Goal: Communication & Community: Connect with others

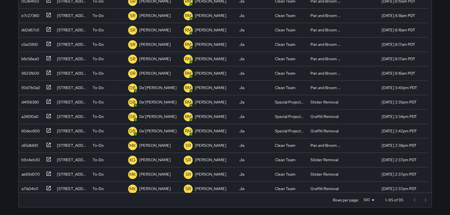
scroll to position [215, 0]
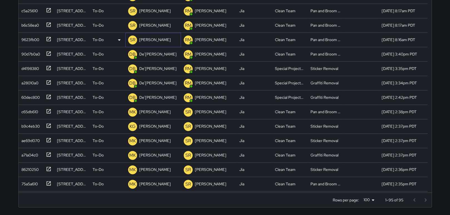
click at [162, 40] on p "[PERSON_NAME]" at bounding box center [154, 40] width 31 height 6
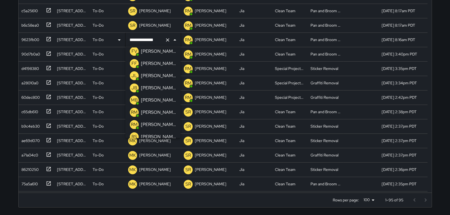
scroll to position [55, 0]
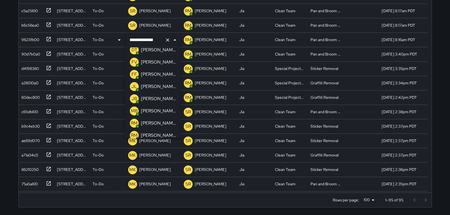
click at [162, 63] on p "[PERSON_NAME]" at bounding box center [158, 62] width 35 height 7
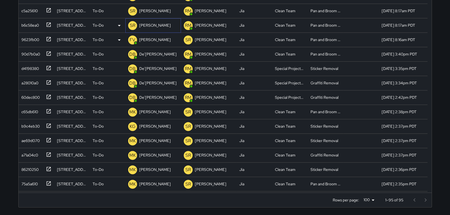
click at [157, 26] on p "[PERSON_NAME]" at bounding box center [154, 26] width 31 height 6
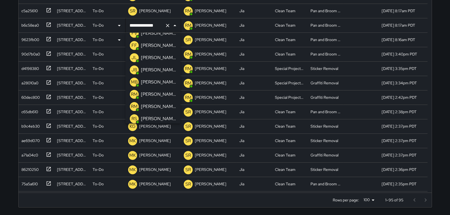
scroll to position [62, 0]
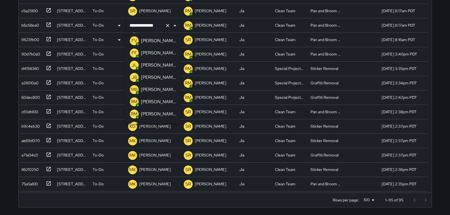
click at [168, 42] on p "[PERSON_NAME]" at bounding box center [158, 41] width 35 height 7
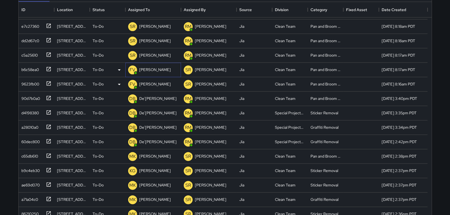
scroll to position [57, 0]
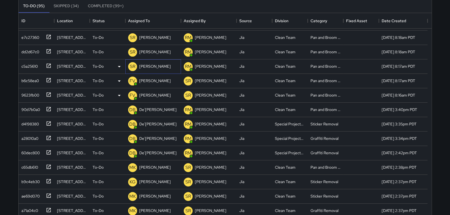
click at [153, 64] on p "[PERSON_NAME]" at bounding box center [154, 67] width 31 height 6
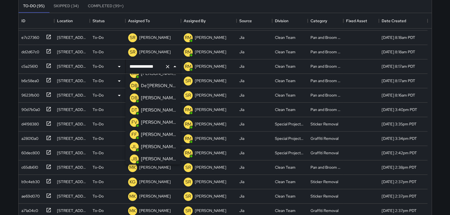
scroll to position [0, 0]
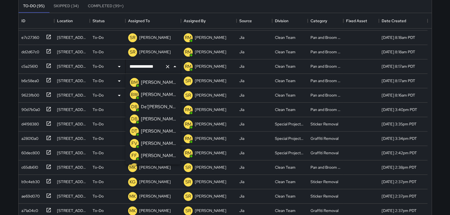
click at [156, 145] on p "[PERSON_NAME]" at bounding box center [158, 143] width 35 height 7
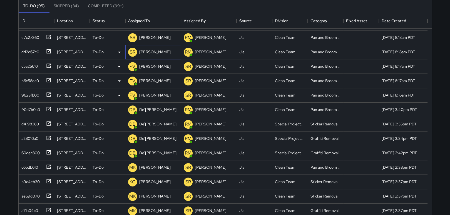
click at [153, 51] on p "[PERSON_NAME]" at bounding box center [154, 52] width 31 height 6
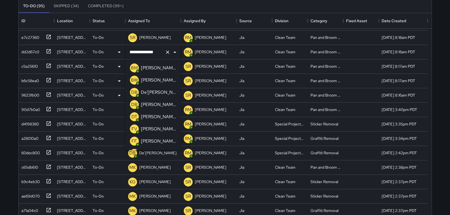
click at [161, 129] on p "[PERSON_NAME]" at bounding box center [158, 129] width 35 height 7
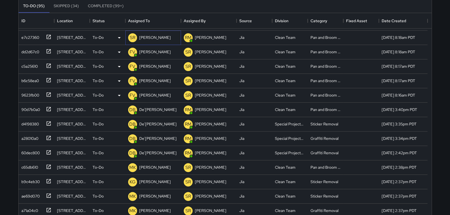
click at [158, 37] on p "[PERSON_NAME]" at bounding box center [154, 38] width 31 height 6
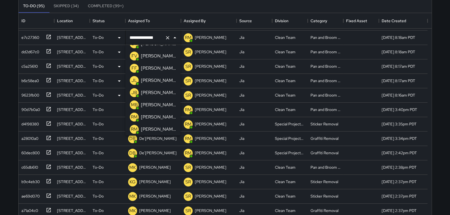
scroll to position [55, 0]
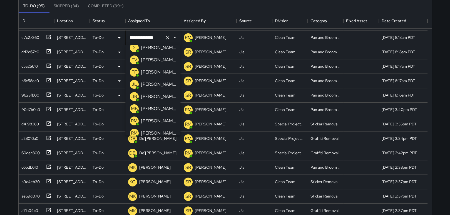
click at [168, 58] on p "[PERSON_NAME]" at bounding box center [158, 60] width 35 height 7
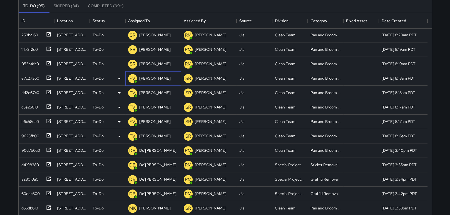
scroll to position [163, 0]
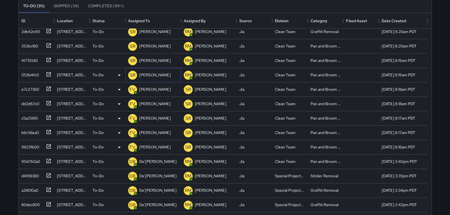
click at [158, 75] on p "[PERSON_NAME]" at bounding box center [154, 75] width 31 height 6
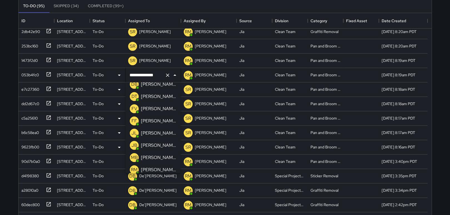
scroll to position [36, 0]
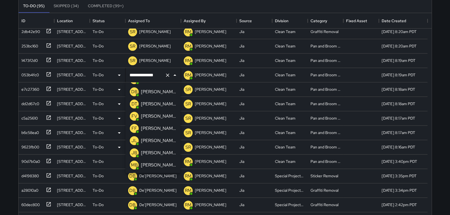
click at [161, 116] on p "[PERSON_NAME]" at bounding box center [158, 116] width 35 height 7
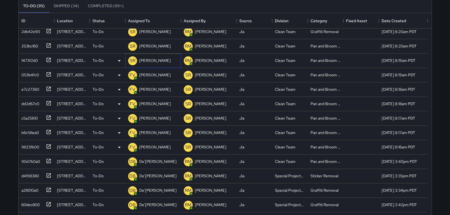
click at [153, 59] on p "[PERSON_NAME]" at bounding box center [154, 61] width 31 height 6
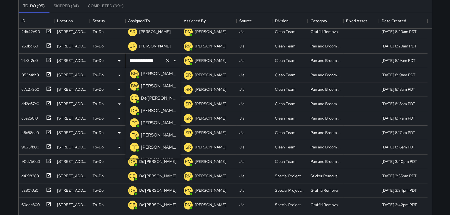
scroll to position [0, 0]
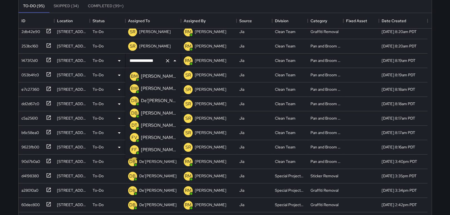
click at [161, 135] on p "[PERSON_NAME]" at bounding box center [158, 137] width 35 height 7
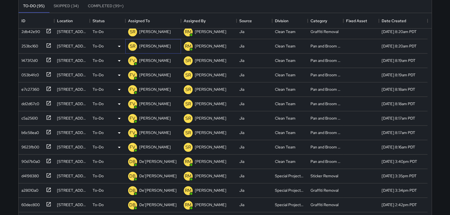
click at [157, 46] on p "[PERSON_NAME]" at bounding box center [154, 46] width 31 height 6
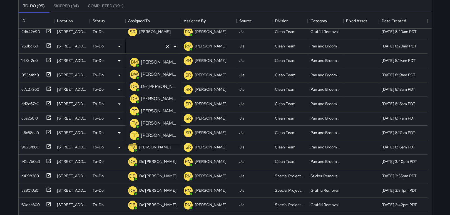
type input "**********"
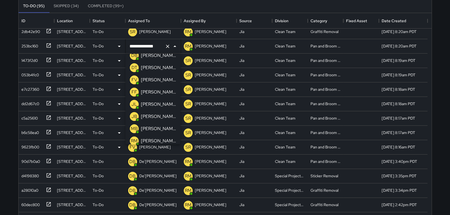
scroll to position [28, 0]
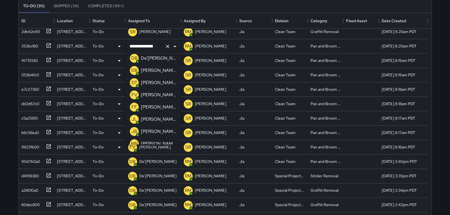
click at [161, 97] on p "[PERSON_NAME]" at bounding box center [158, 95] width 35 height 7
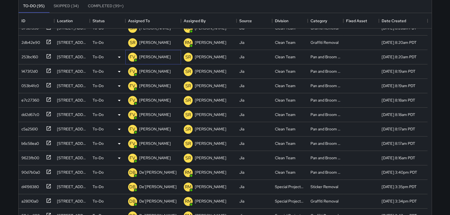
scroll to position [115, 0]
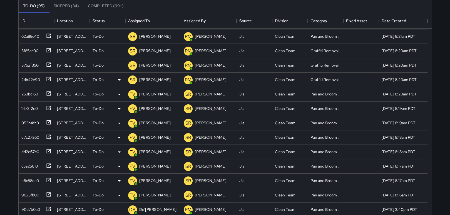
click at [48, 78] on icon at bounding box center [49, 79] width 6 height 6
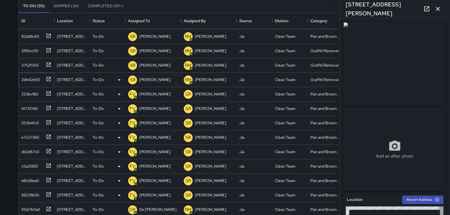
type input "**********"
click at [435, 11] on icon "button" at bounding box center [437, 9] width 7 height 7
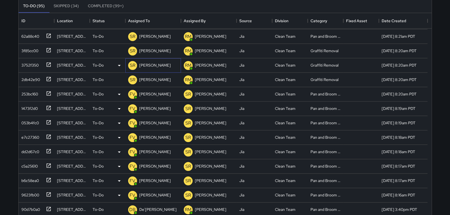
click at [153, 65] on p "[PERSON_NAME]" at bounding box center [154, 66] width 31 height 6
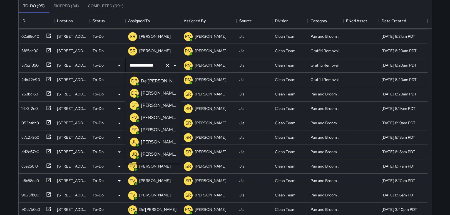
scroll to position [3, 0]
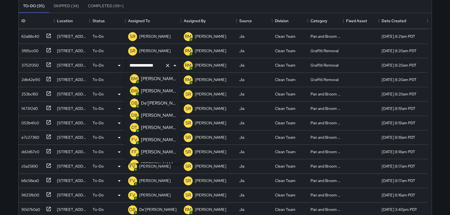
click at [161, 139] on p "[PERSON_NAME]" at bounding box center [158, 140] width 35 height 7
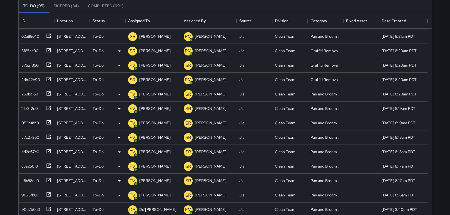
click at [50, 48] on icon at bounding box center [49, 51] width 6 height 6
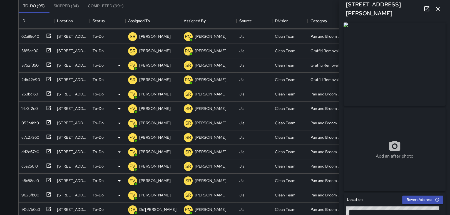
click at [439, 8] on icon "button" at bounding box center [437, 9] width 7 height 7
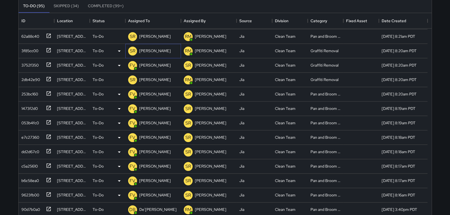
click at [161, 52] on p "[PERSON_NAME]" at bounding box center [154, 51] width 31 height 6
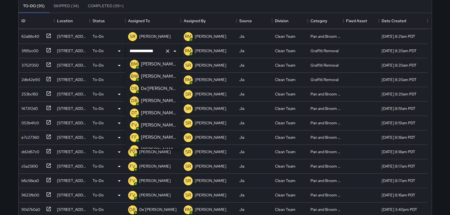
scroll to position [0, 0]
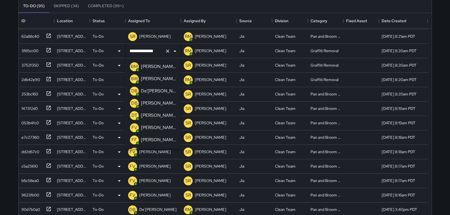
click at [152, 129] on p "[PERSON_NAME]" at bounding box center [158, 127] width 35 height 7
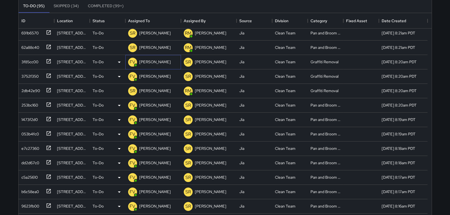
scroll to position [81, 0]
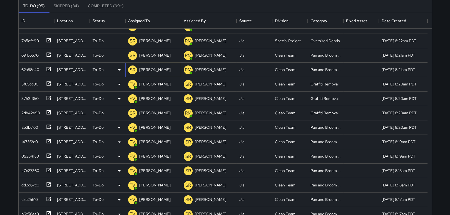
click at [156, 69] on p "[PERSON_NAME]" at bounding box center [154, 70] width 31 height 6
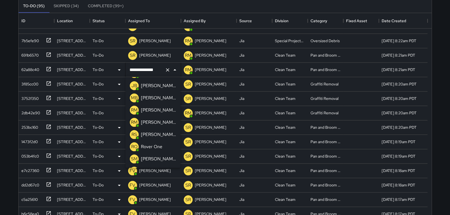
scroll to position [0, 0]
click at [162, 144] on p "[PERSON_NAME]" at bounding box center [158, 147] width 35 height 7
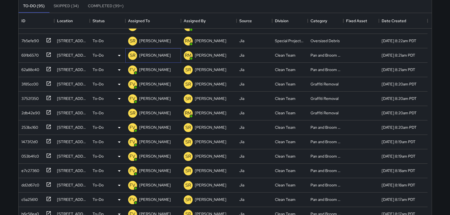
click at [148, 54] on p "[PERSON_NAME]" at bounding box center [154, 56] width 31 height 6
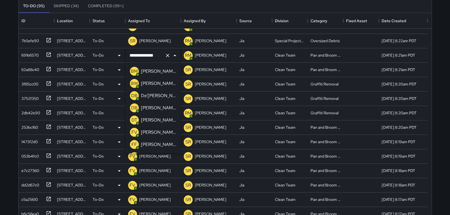
click at [156, 133] on p "[PERSON_NAME]" at bounding box center [158, 132] width 35 height 7
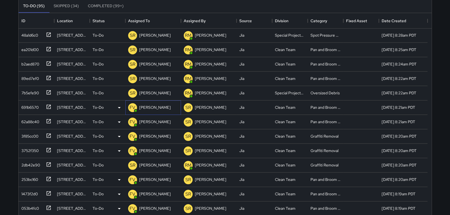
scroll to position [26, 0]
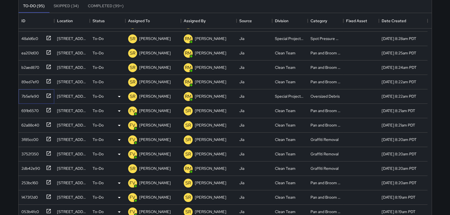
click at [48, 95] on icon at bounding box center [49, 96] width 6 height 6
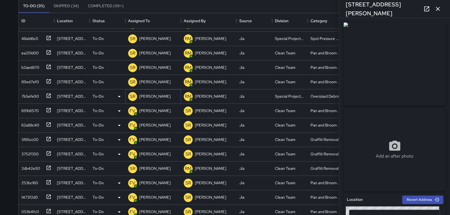
click at [157, 94] on p "[PERSON_NAME]" at bounding box center [154, 97] width 31 height 6
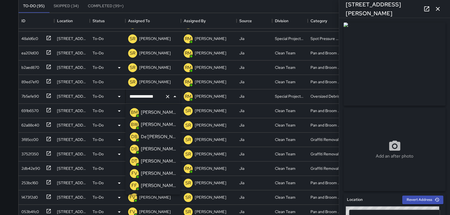
scroll to position [462, 0]
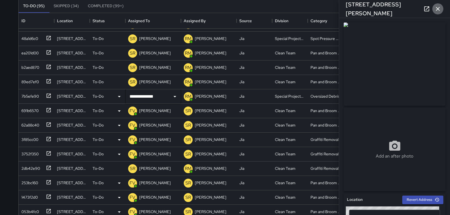
click at [438, 6] on icon "button" at bounding box center [437, 9] width 7 height 7
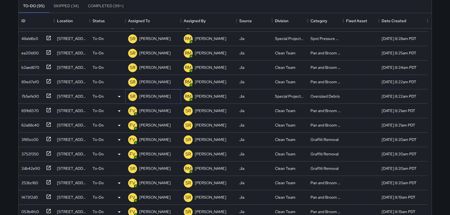
click at [156, 97] on p "[PERSON_NAME]" at bounding box center [154, 97] width 31 height 6
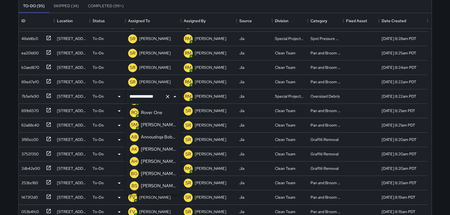
scroll to position [200, 0]
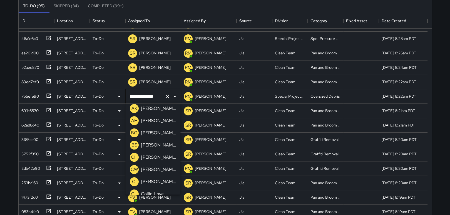
click at [164, 159] on p "[PERSON_NAME]" at bounding box center [158, 157] width 35 height 7
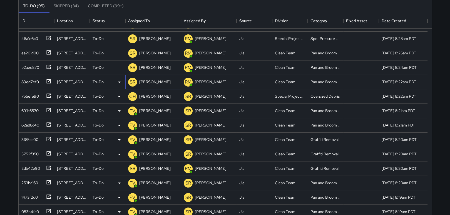
click at [146, 80] on p "[PERSON_NAME]" at bounding box center [154, 82] width 31 height 6
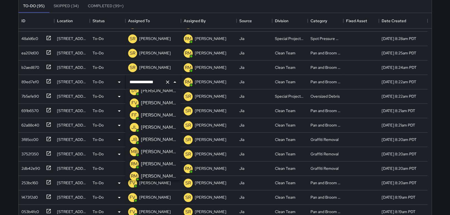
scroll to position [0, 0]
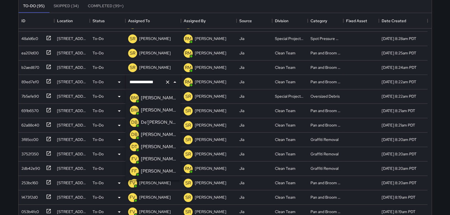
click at [155, 158] on p "[PERSON_NAME]" at bounding box center [158, 159] width 35 height 7
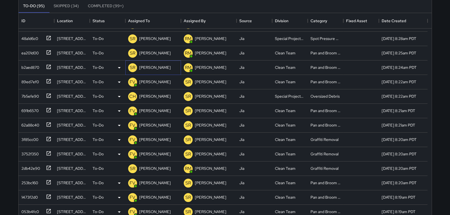
click at [148, 67] on p "[PERSON_NAME]" at bounding box center [154, 68] width 31 height 6
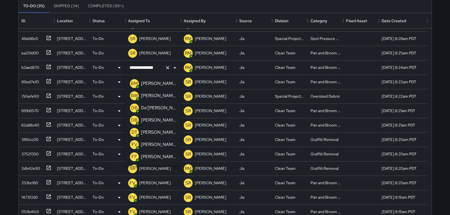
click at [159, 143] on p "[PERSON_NAME]" at bounding box center [158, 144] width 35 height 7
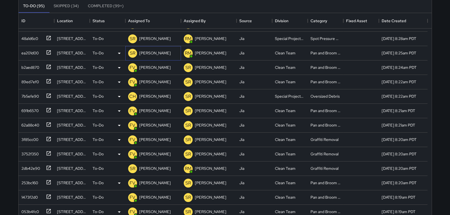
click at [152, 53] on p "[PERSON_NAME]" at bounding box center [154, 53] width 31 height 6
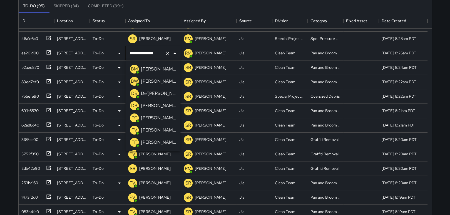
click at [160, 129] on p "[PERSON_NAME]" at bounding box center [158, 130] width 35 height 7
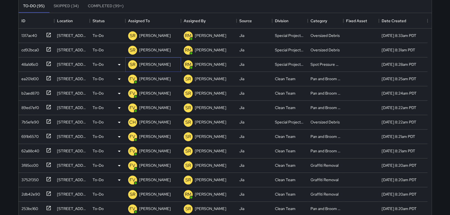
click at [154, 62] on p "[PERSON_NAME]" at bounding box center [154, 65] width 31 height 6
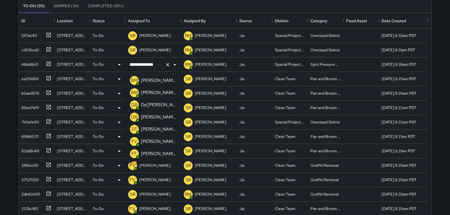
click at [161, 116] on p "[PERSON_NAME]" at bounding box center [158, 117] width 35 height 7
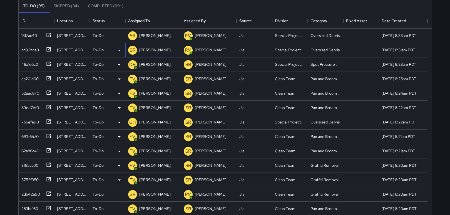
click at [149, 49] on p "[PERSON_NAME]" at bounding box center [154, 50] width 31 height 6
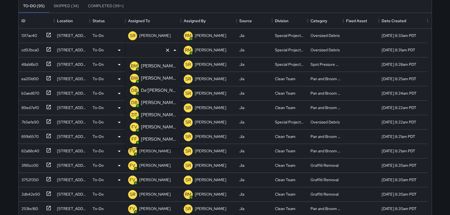
type input "**********"
click at [155, 102] on p "[PERSON_NAME]" at bounding box center [158, 102] width 35 height 7
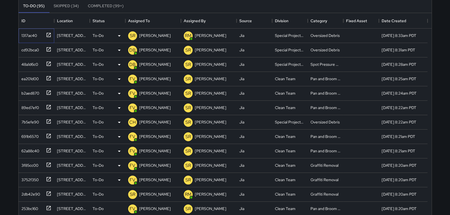
click at [47, 34] on icon at bounding box center [49, 35] width 6 height 6
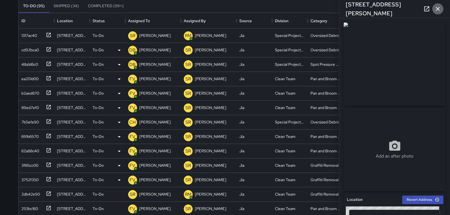
click at [439, 10] on icon "button" at bounding box center [437, 9] width 7 height 7
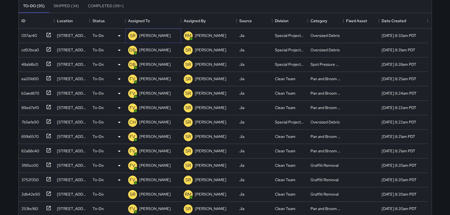
click at [149, 38] on p "[PERSON_NAME]" at bounding box center [154, 36] width 31 height 6
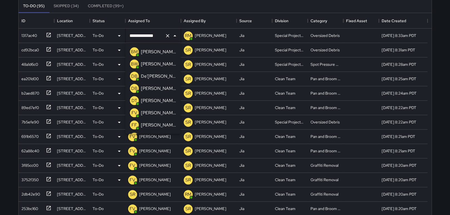
click at [165, 113] on p "[PERSON_NAME]" at bounding box center [158, 113] width 35 height 7
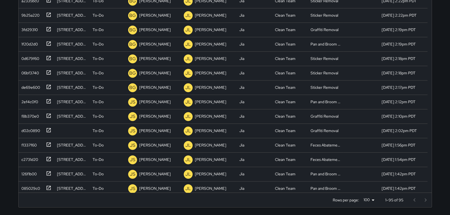
scroll to position [478, 0]
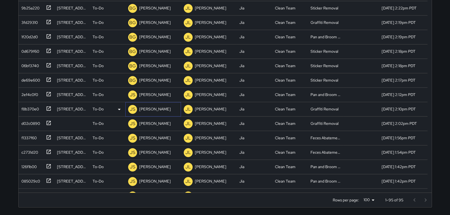
click at [150, 107] on p "[PERSON_NAME]" at bounding box center [154, 109] width 31 height 6
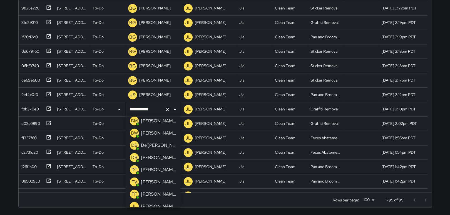
scroll to position [0, 0]
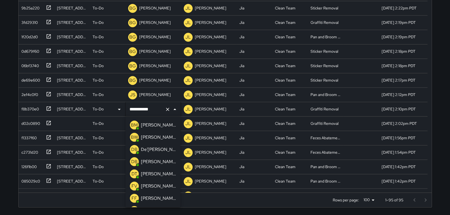
click at [160, 160] on p "[PERSON_NAME]" at bounding box center [158, 162] width 35 height 7
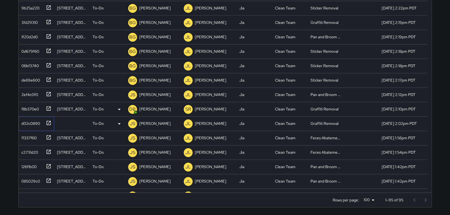
click at [48, 123] on icon at bounding box center [48, 123] width 4 height 4
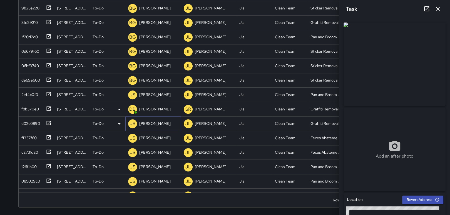
click at [141, 123] on p "[PERSON_NAME]" at bounding box center [154, 124] width 31 height 6
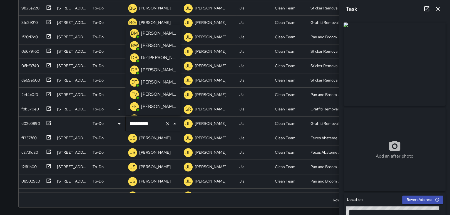
scroll to position [278, 0]
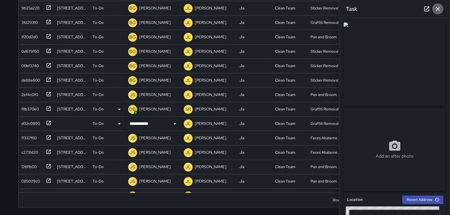
click at [440, 9] on icon "button" at bounding box center [437, 9] width 7 height 7
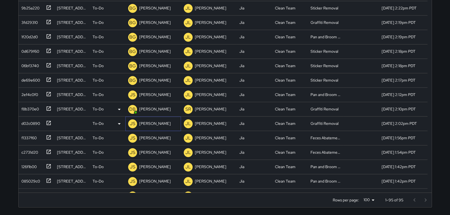
click at [155, 124] on p "[PERSON_NAME]" at bounding box center [154, 124] width 31 height 6
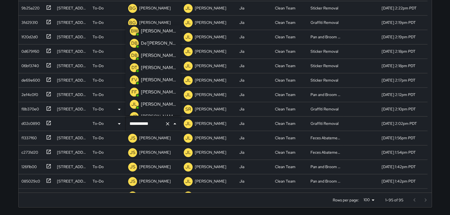
scroll to position [0, 0]
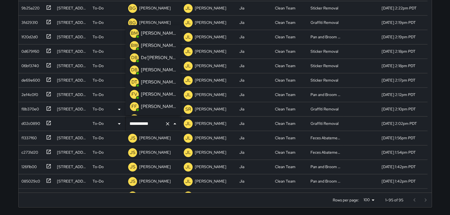
click at [154, 70] on p "[PERSON_NAME]" at bounding box center [158, 70] width 35 height 7
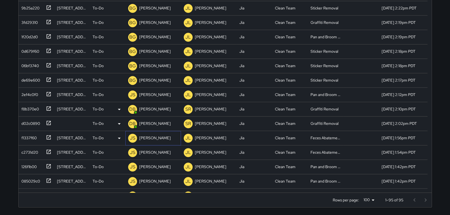
click at [148, 136] on p "[PERSON_NAME]" at bounding box center [154, 138] width 31 height 6
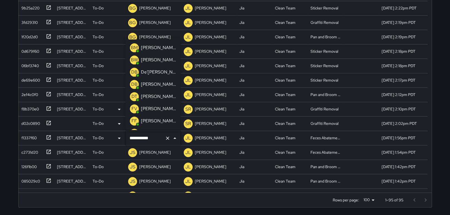
click at [156, 86] on p "[PERSON_NAME]" at bounding box center [158, 84] width 35 height 7
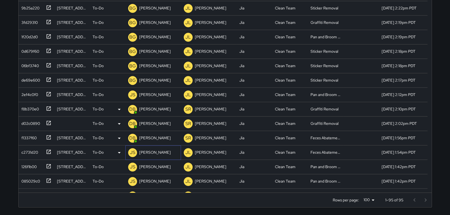
click at [170, 152] on div "JS [PERSON_NAME]" at bounding box center [153, 153] width 56 height 14
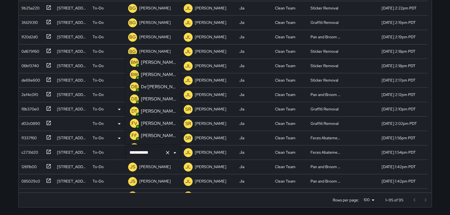
click at [163, 98] on p "[PERSON_NAME]" at bounding box center [158, 99] width 35 height 7
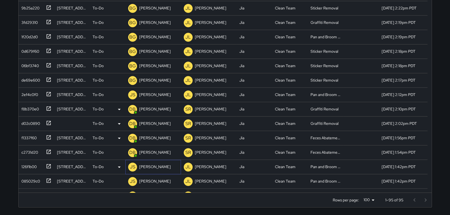
click at [167, 167] on div "JS [PERSON_NAME]" at bounding box center [153, 167] width 56 height 14
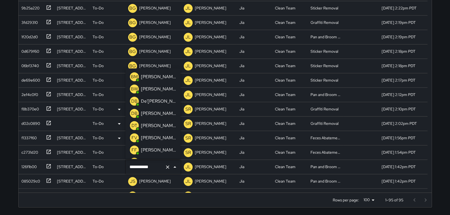
click at [159, 113] on p "[PERSON_NAME]" at bounding box center [158, 113] width 35 height 7
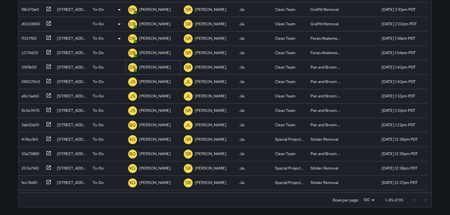
scroll to position [581, 0]
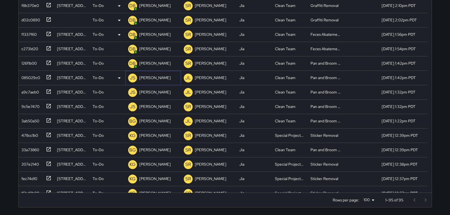
click at [154, 75] on p "[PERSON_NAME]" at bounding box center [154, 78] width 31 height 6
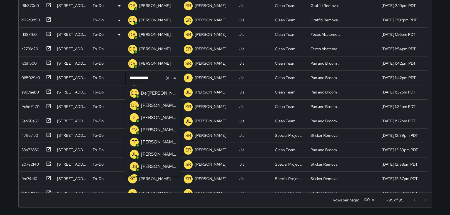
scroll to position [0, 0]
click at [158, 133] on p "[PERSON_NAME]" at bounding box center [158, 130] width 35 height 7
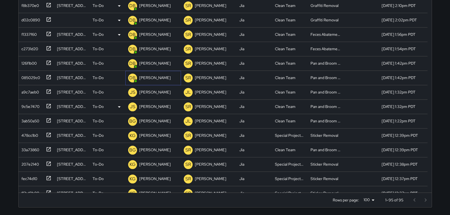
scroll to position [552, 0]
click at [145, 119] on p "[PERSON_NAME]" at bounding box center [154, 121] width 31 height 6
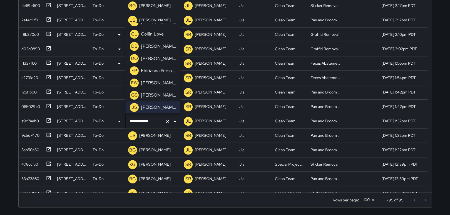
scroll to position [0, 0]
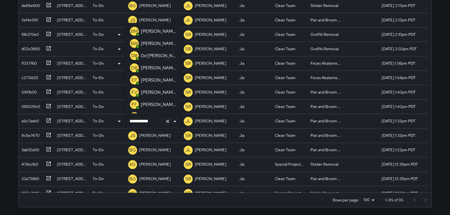
click at [159, 68] on p "[PERSON_NAME]" at bounding box center [158, 67] width 35 height 7
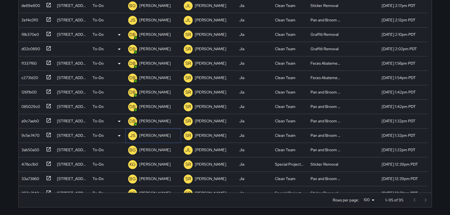
click at [157, 134] on p "[PERSON_NAME]" at bounding box center [154, 136] width 31 height 6
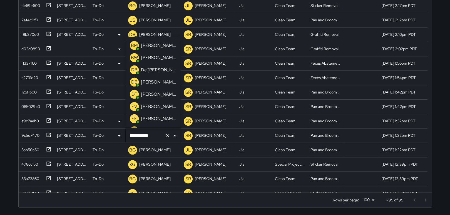
click at [160, 82] on p "[PERSON_NAME]" at bounding box center [158, 82] width 35 height 7
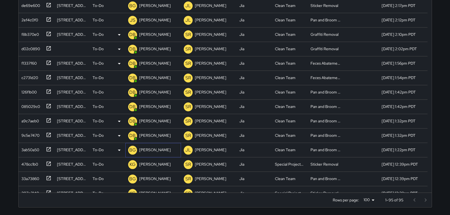
click at [149, 150] on p "[PERSON_NAME]" at bounding box center [154, 150] width 31 height 6
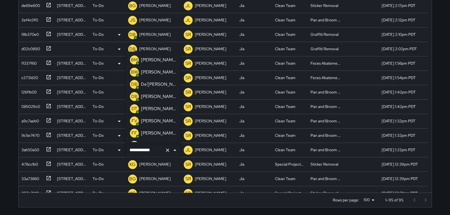
click at [158, 121] on p "[PERSON_NAME]" at bounding box center [158, 121] width 35 height 7
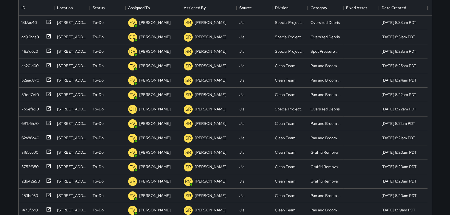
scroll to position [73, 0]
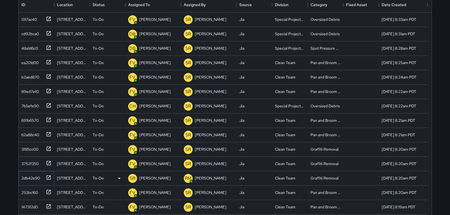
click at [47, 177] on icon at bounding box center [49, 178] width 6 height 6
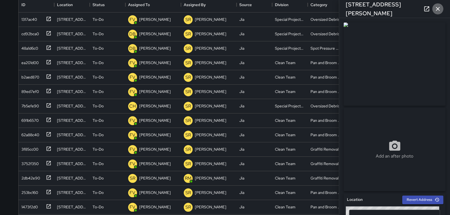
click at [439, 6] on icon "button" at bounding box center [437, 9] width 7 height 7
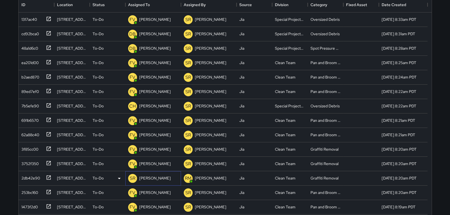
click at [149, 178] on p "[PERSON_NAME]" at bounding box center [154, 179] width 31 height 6
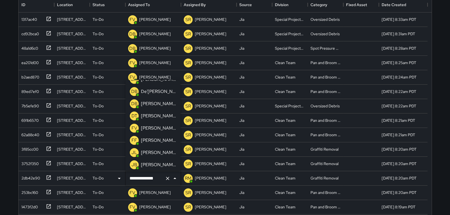
scroll to position [0, 0]
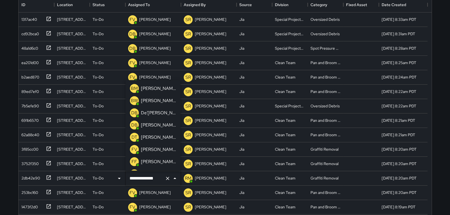
click at [153, 124] on p "[PERSON_NAME]" at bounding box center [158, 125] width 35 height 7
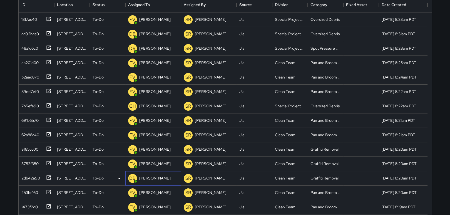
click at [148, 177] on p "[PERSON_NAME]" at bounding box center [154, 179] width 31 height 6
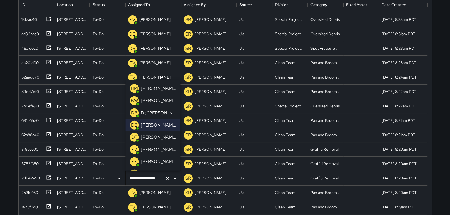
click at [157, 149] on p "[PERSON_NAME]" at bounding box center [158, 149] width 35 height 7
